Goal: Transaction & Acquisition: Purchase product/service

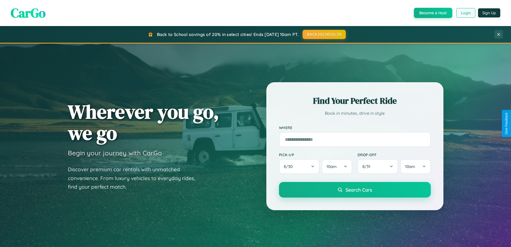
click at [466, 13] on button "Login" at bounding box center [465, 13] width 19 height 10
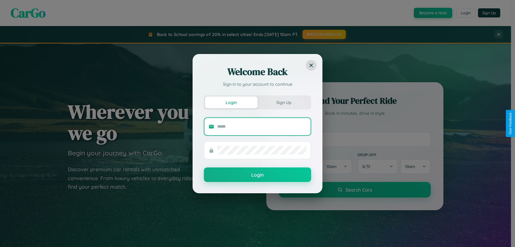
click at [262, 126] on input "text" at bounding box center [261, 126] width 89 height 9
type input "**********"
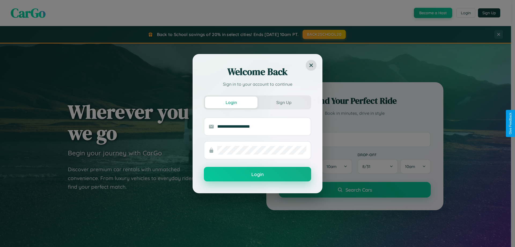
click at [258, 174] on button "Login" at bounding box center [257, 174] width 107 height 14
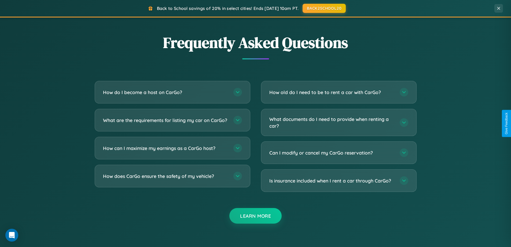
scroll to position [1033, 0]
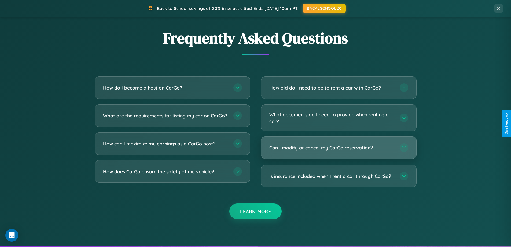
click at [339, 148] on h3 "Can I modify or cancel my CarGo reservation?" at bounding box center [331, 147] width 125 height 7
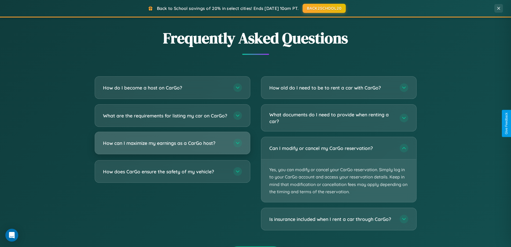
click at [172, 146] on h3 "How can I maximize my earnings as a CarGo host?" at bounding box center [165, 143] width 125 height 7
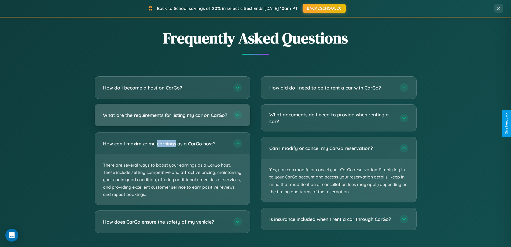
click at [172, 118] on h3 "What are the requirements for listing my car on CarGo?" at bounding box center [165, 115] width 125 height 7
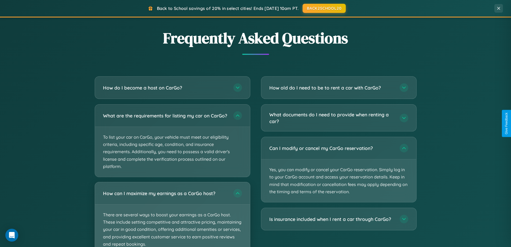
click at [172, 217] on p "There are several ways to boost your earnings as a CarGo host. These include se…" at bounding box center [172, 229] width 155 height 50
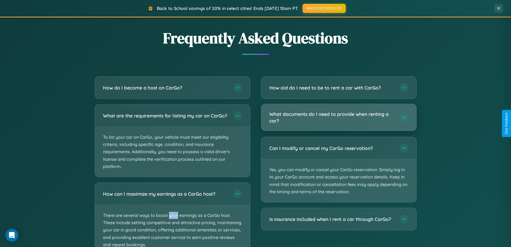
click at [339, 117] on h3 "What documents do I need to provide when renting a car?" at bounding box center [331, 117] width 125 height 13
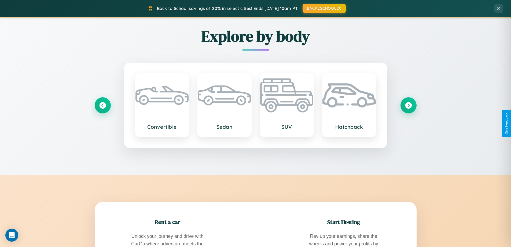
scroll to position [369, 0]
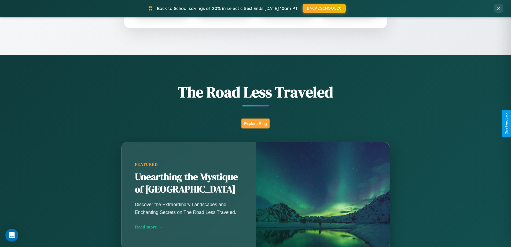
click at [255, 123] on button "Explore Blog" at bounding box center [255, 123] width 28 height 10
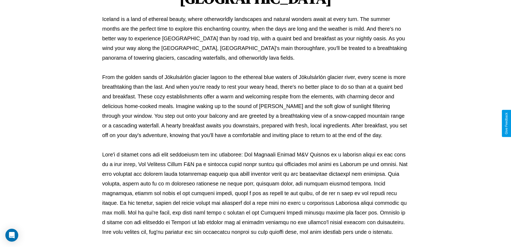
scroll to position [174, 0]
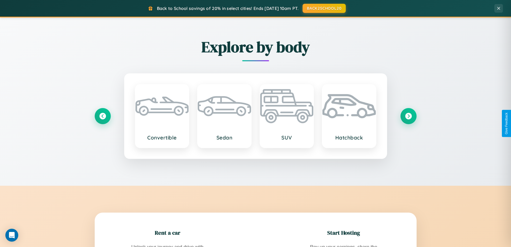
scroll to position [862, 0]
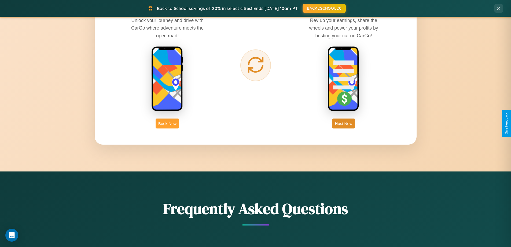
click at [167, 123] on button "Book Now" at bounding box center [168, 123] width 24 height 10
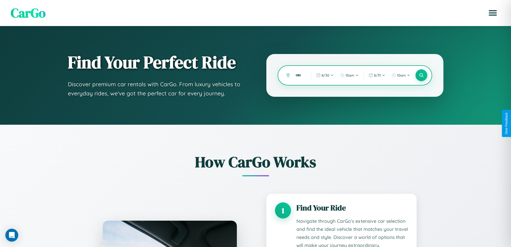
click at [299, 75] on input "text" at bounding box center [299, 75] width 13 height 9
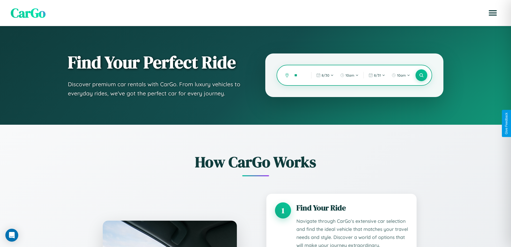
type input "*"
type input "*********"
click at [421, 75] on icon at bounding box center [421, 75] width 5 height 5
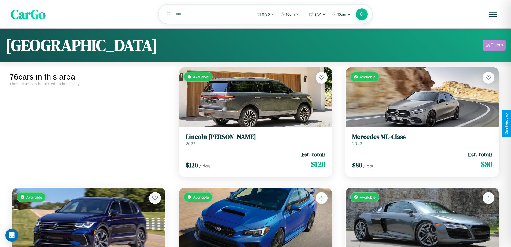
click at [494, 46] on div "Filters" at bounding box center [497, 44] width 12 height 5
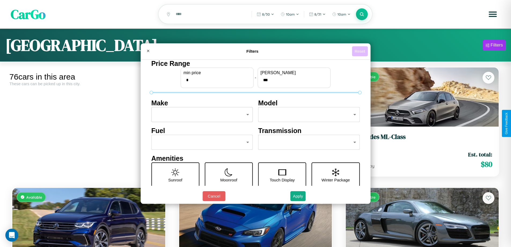
click at [361, 51] on button "Reset" at bounding box center [360, 51] width 16 height 10
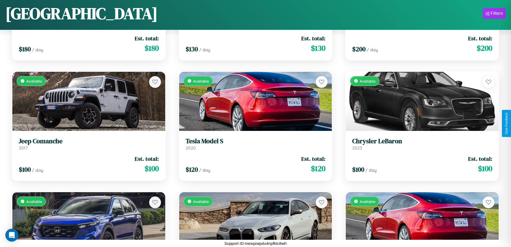
scroll to position [1637, 0]
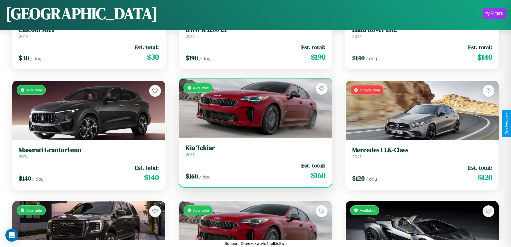
click at [253, 152] on link "Kia Tekiar 2016" at bounding box center [256, 150] width 140 height 13
click at [253, 150] on h3 "Kia Tekiar" at bounding box center [256, 148] width 140 height 8
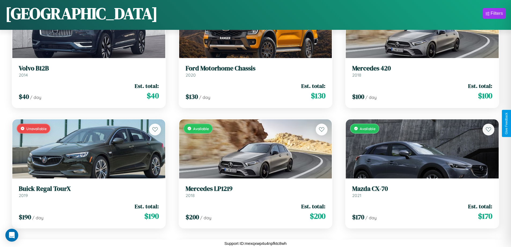
scroll to position [1157, 0]
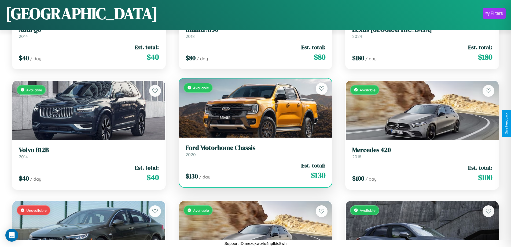
click at [253, 150] on h3 "Ford Motorhome Chassis" at bounding box center [256, 148] width 140 height 8
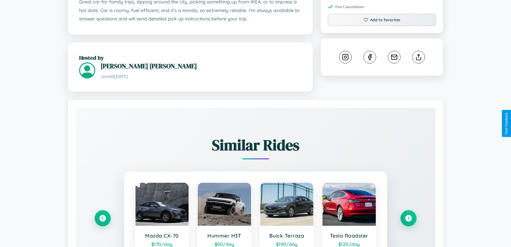
scroll to position [308, 0]
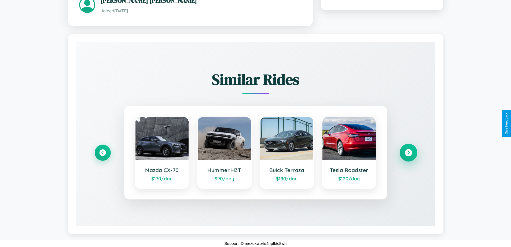
click at [408, 152] on icon at bounding box center [408, 152] width 7 height 7
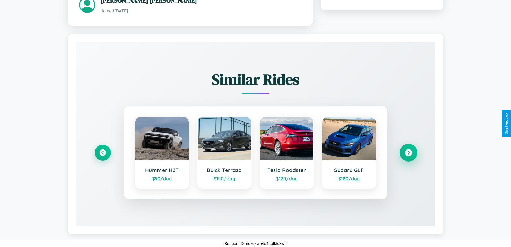
click at [408, 152] on icon at bounding box center [408, 152] width 7 height 7
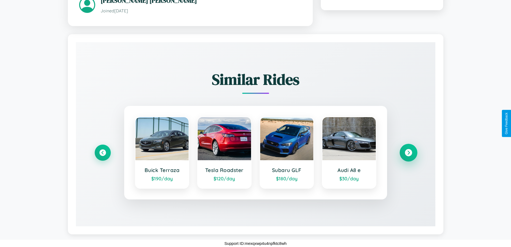
click at [408, 152] on icon at bounding box center [408, 152] width 7 height 7
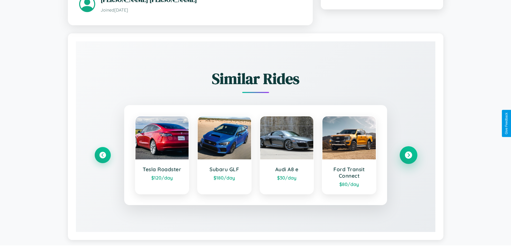
click at [408, 155] on icon at bounding box center [408, 154] width 7 height 7
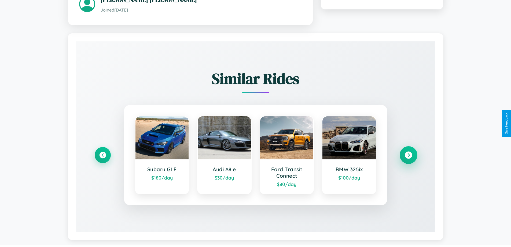
click at [408, 155] on icon at bounding box center [408, 154] width 7 height 7
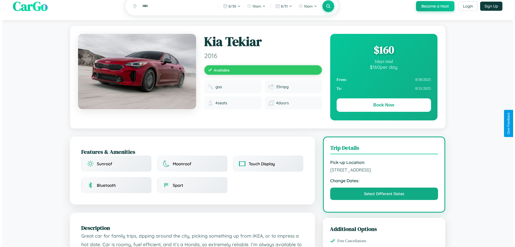
scroll to position [0, 0]
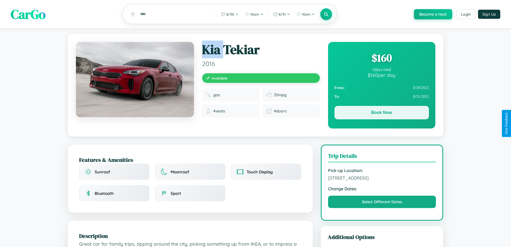
click at [382, 113] on button "Book Now" at bounding box center [382, 112] width 94 height 13
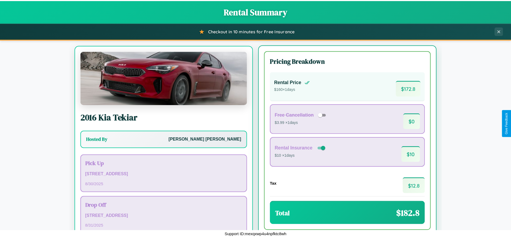
scroll to position [25, 0]
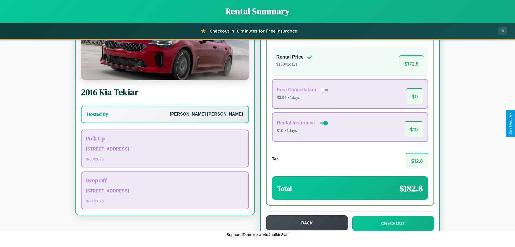
click at [305, 222] on button "Back" at bounding box center [307, 222] width 82 height 15
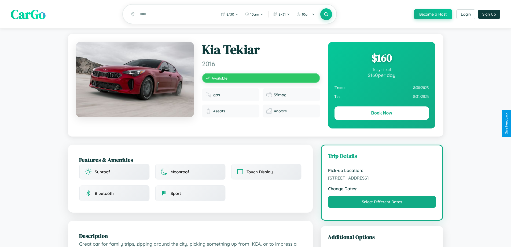
click at [382, 58] on div "$ 160" at bounding box center [382, 57] width 94 height 14
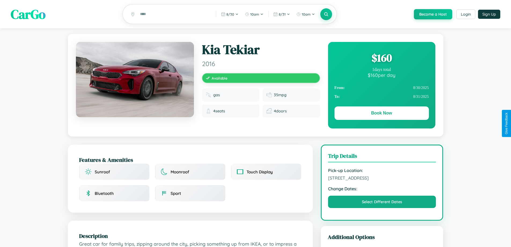
click at [382, 58] on div "$ 160" at bounding box center [382, 57] width 94 height 14
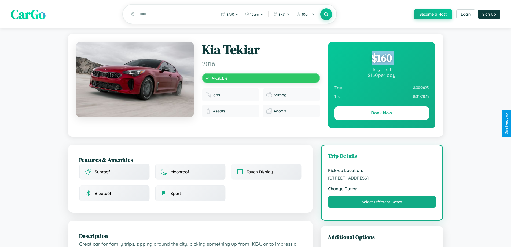
click at [382, 58] on div "$ 160" at bounding box center [382, 57] width 94 height 14
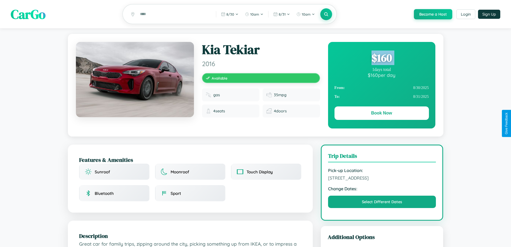
click at [382, 58] on div "$ 160" at bounding box center [382, 57] width 94 height 14
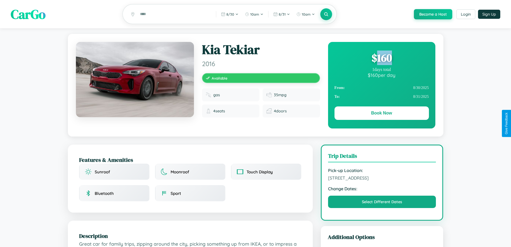
click at [382, 58] on div "$ 160" at bounding box center [382, 57] width 94 height 14
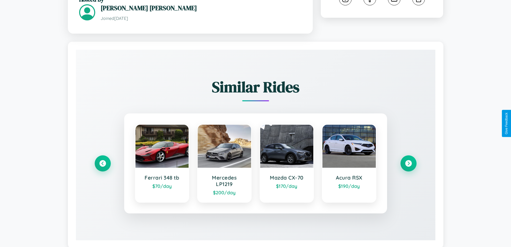
scroll to position [314, 0]
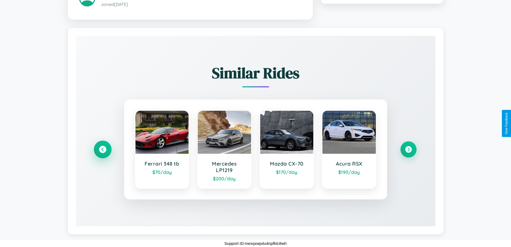
click at [102, 149] on icon at bounding box center [102, 148] width 7 height 7
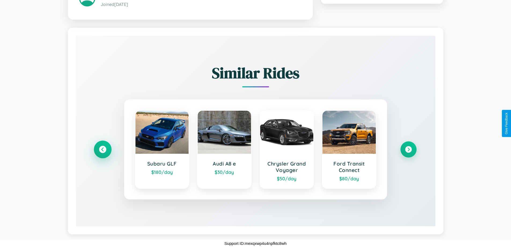
click at [102, 149] on icon at bounding box center [102, 148] width 7 height 7
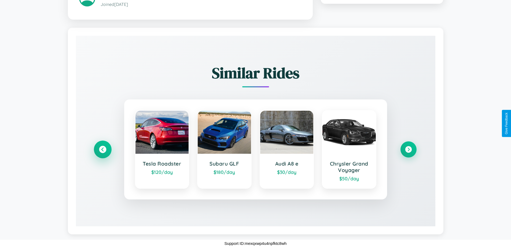
click at [102, 149] on icon at bounding box center [102, 148] width 7 height 7
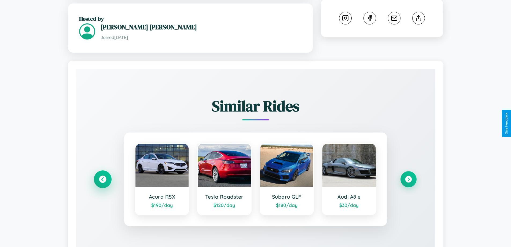
scroll to position [176, 0]
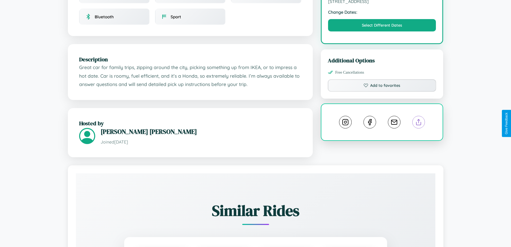
click at [419, 123] on line at bounding box center [419, 121] width 0 height 4
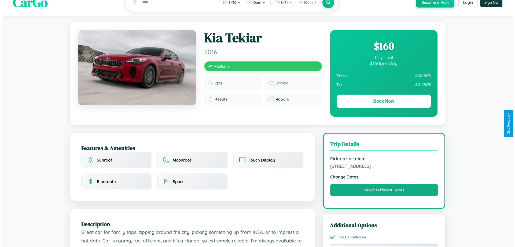
scroll to position [0, 0]
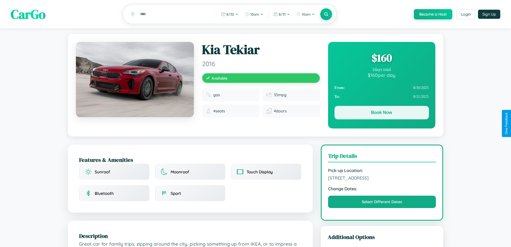
click at [382, 113] on button "Book Now" at bounding box center [382, 112] width 94 height 13
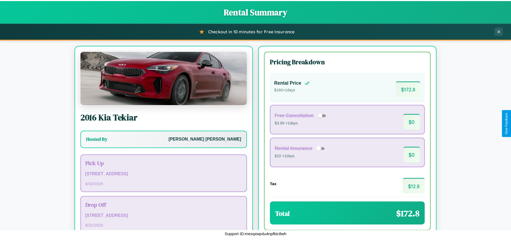
scroll to position [37, 0]
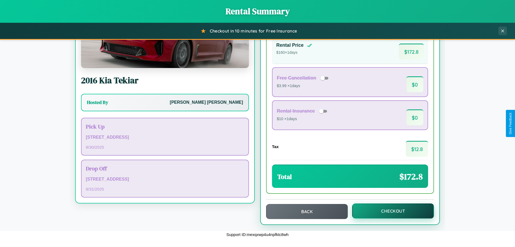
click at [390, 211] on button "Checkout" at bounding box center [393, 210] width 82 height 15
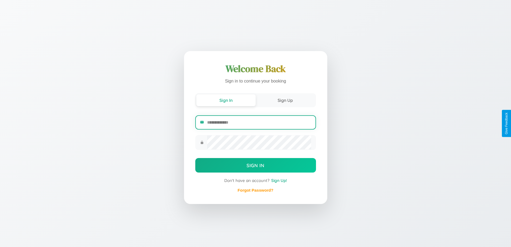
click at [259, 122] on input "email" at bounding box center [259, 122] width 104 height 13
type input "**********"
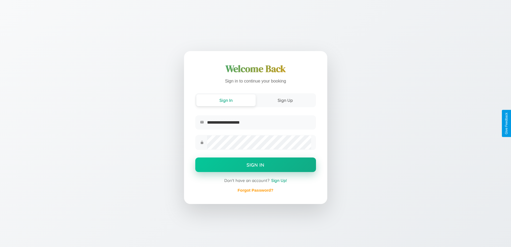
click at [255, 165] on button "Sign In" at bounding box center [255, 164] width 121 height 14
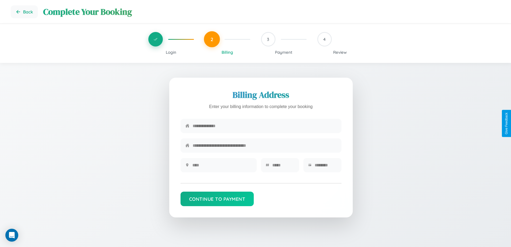
click at [265, 126] on input "text" at bounding box center [265, 125] width 144 height 13
type input "**********"
click at [222, 167] on input "text" at bounding box center [222, 164] width 60 height 13
type input "********"
click at [283, 167] on input "text" at bounding box center [283, 164] width 22 height 13
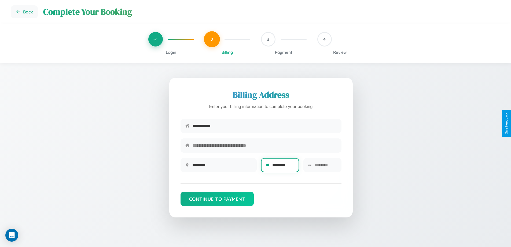
type input "********"
click at [325, 167] on input "text" at bounding box center [326, 164] width 22 height 13
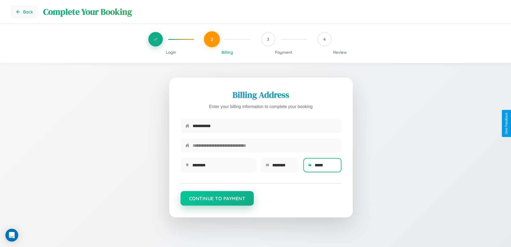
type input "*****"
click at [217, 201] on button "Continue to Payment" at bounding box center [218, 198] width 74 height 14
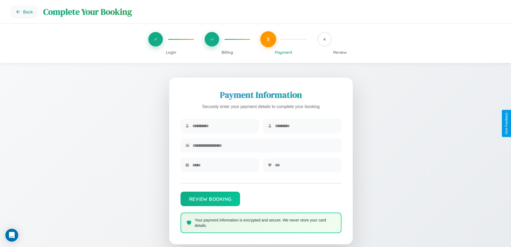
click at [223, 126] on input "text" at bounding box center [223, 125] width 62 height 13
type input "*****"
click at [306, 126] on input "text" at bounding box center [306, 125] width 62 height 13
type input "*****"
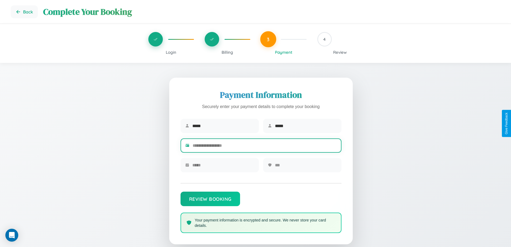
click at [265, 146] on input "text" at bounding box center [265, 145] width 144 height 13
type input "**********"
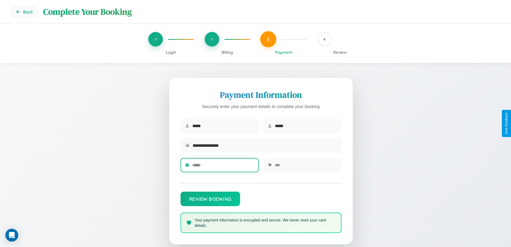
click at [223, 167] on input "text" at bounding box center [223, 164] width 62 height 13
type input "*****"
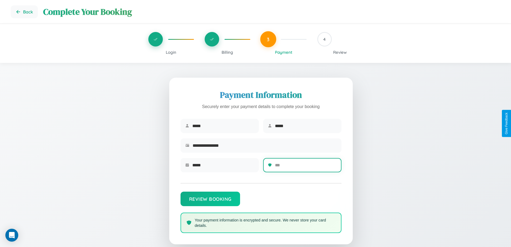
click at [306, 167] on input "text" at bounding box center [306, 164] width 62 height 13
type input "***"
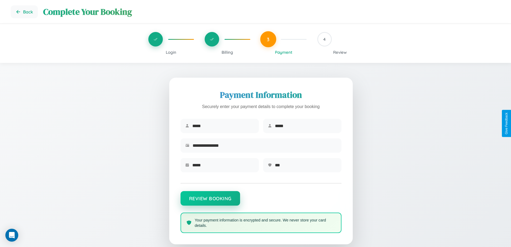
click at [210, 201] on button "Review Booking" at bounding box center [211, 198] width 60 height 14
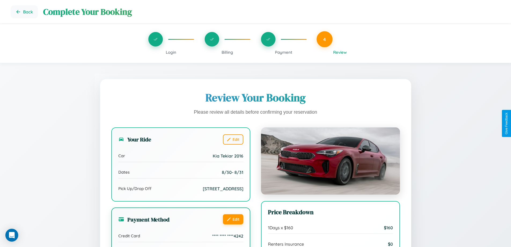
click at [233, 219] on button "Edit" at bounding box center [233, 219] width 20 height 10
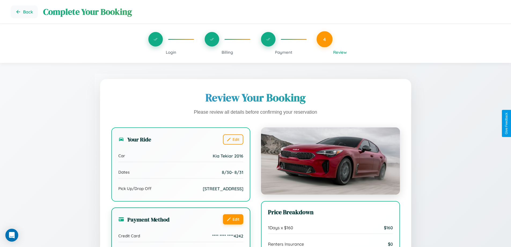
click at [233, 219] on button "Edit" at bounding box center [233, 219] width 20 height 10
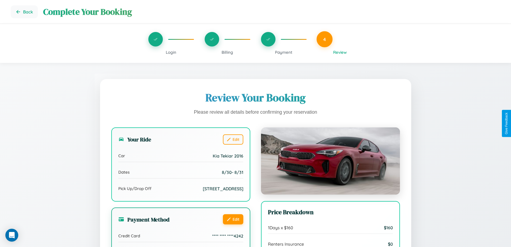
click at [233, 219] on button "Edit" at bounding box center [233, 219] width 20 height 10
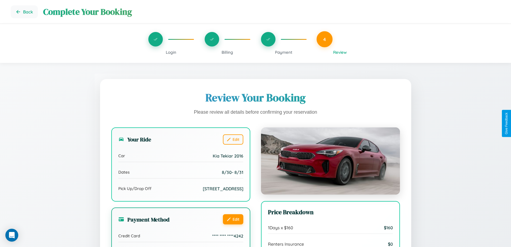
click at [233, 219] on button "Edit" at bounding box center [233, 219] width 20 height 10
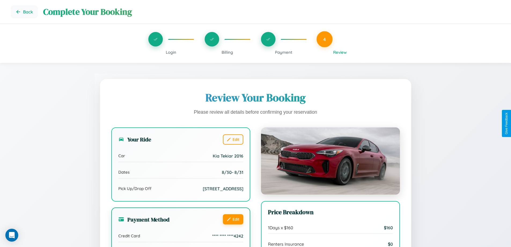
click at [233, 219] on button "Edit" at bounding box center [233, 219] width 20 height 10
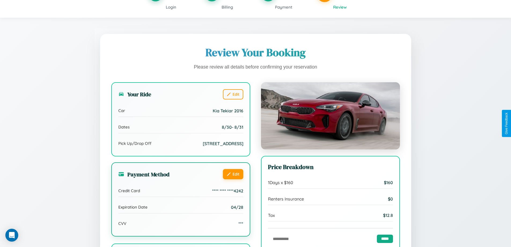
scroll to position [148, 0]
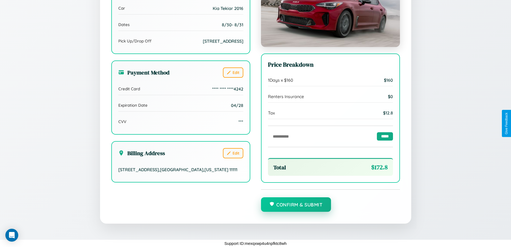
click at [296, 204] on button "Confirm & Submit" at bounding box center [296, 204] width 70 height 14
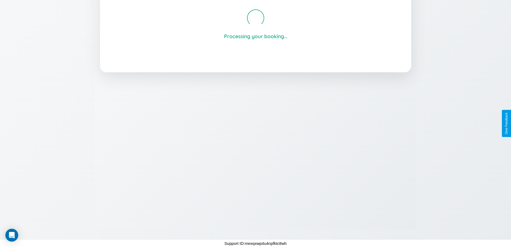
scroll to position [102, 0]
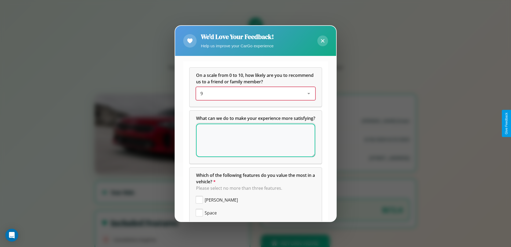
click at [254, 93] on div "9" at bounding box center [251, 93] width 102 height 6
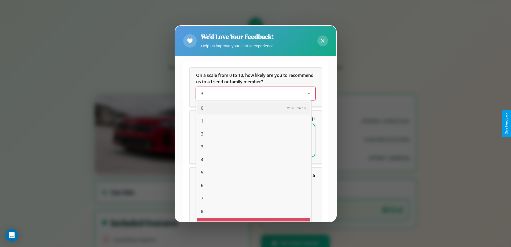
scroll to position [9, 22]
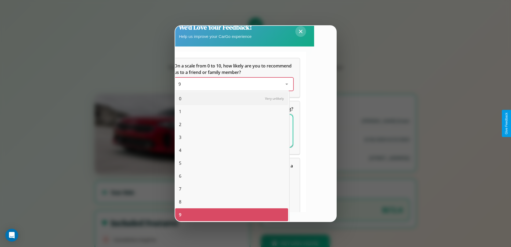
click at [180, 150] on span "4" at bounding box center [180, 150] width 2 height 6
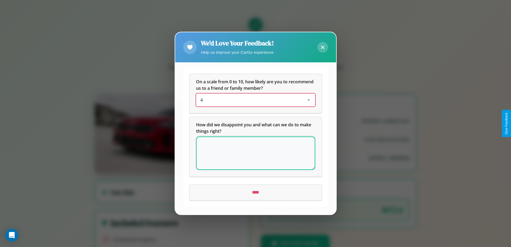
scroll to position [0, 0]
click at [255, 153] on textarea at bounding box center [255, 153] width 119 height 33
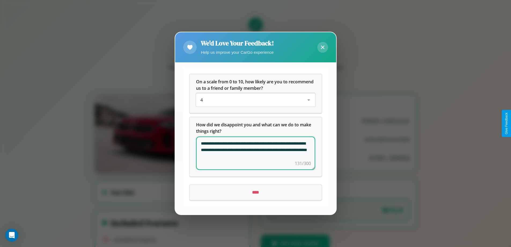
type textarea "**********"
click at [255, 192] on input "****" at bounding box center [256, 192] width 132 height 15
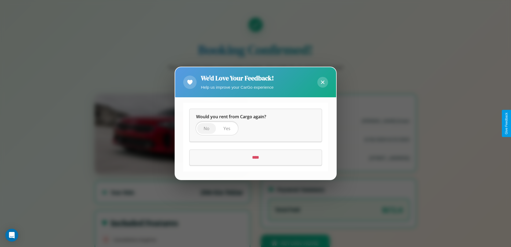
click at [206, 128] on span "No" at bounding box center [207, 129] width 6 height 6
click at [255, 157] on input "****" at bounding box center [256, 157] width 132 height 15
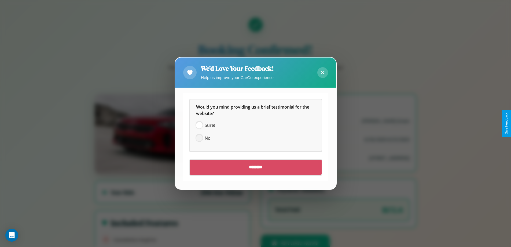
click at [199, 138] on span at bounding box center [199, 138] width 6 height 6
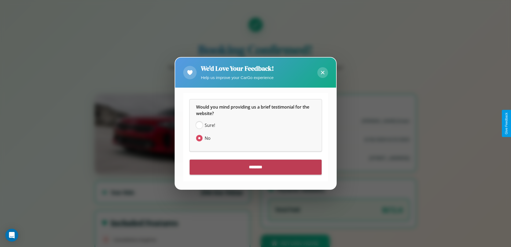
click at [255, 167] on input "********" at bounding box center [256, 167] width 132 height 15
